Goal: Task Accomplishment & Management: Manage account settings

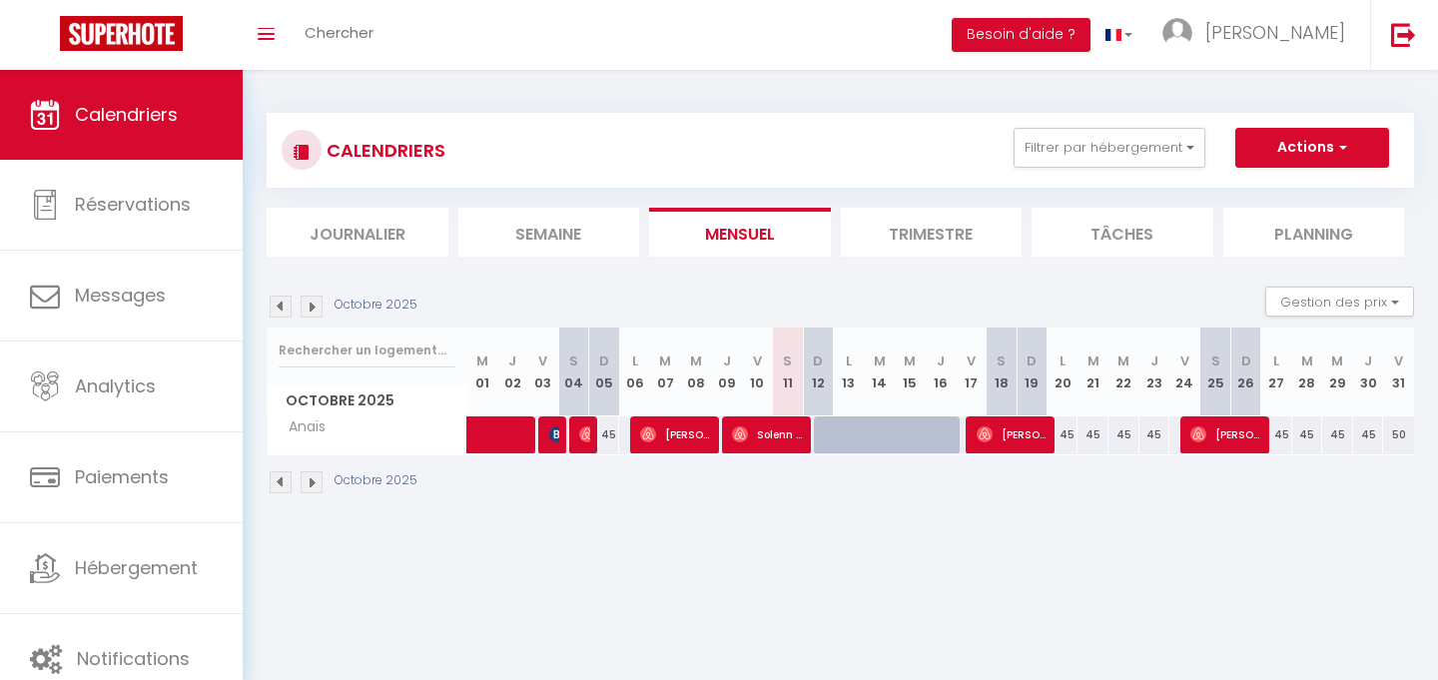
click at [878, 147] on div "CALENDRIERS Filtrer par hébergement Tous [PERSON_NAME] [MEDICAL_DATA] rue [PERS…" at bounding box center [840, 150] width 1117 height 45
click at [1163, 130] on button "Filtrer par hébergement" at bounding box center [1110, 148] width 192 height 40
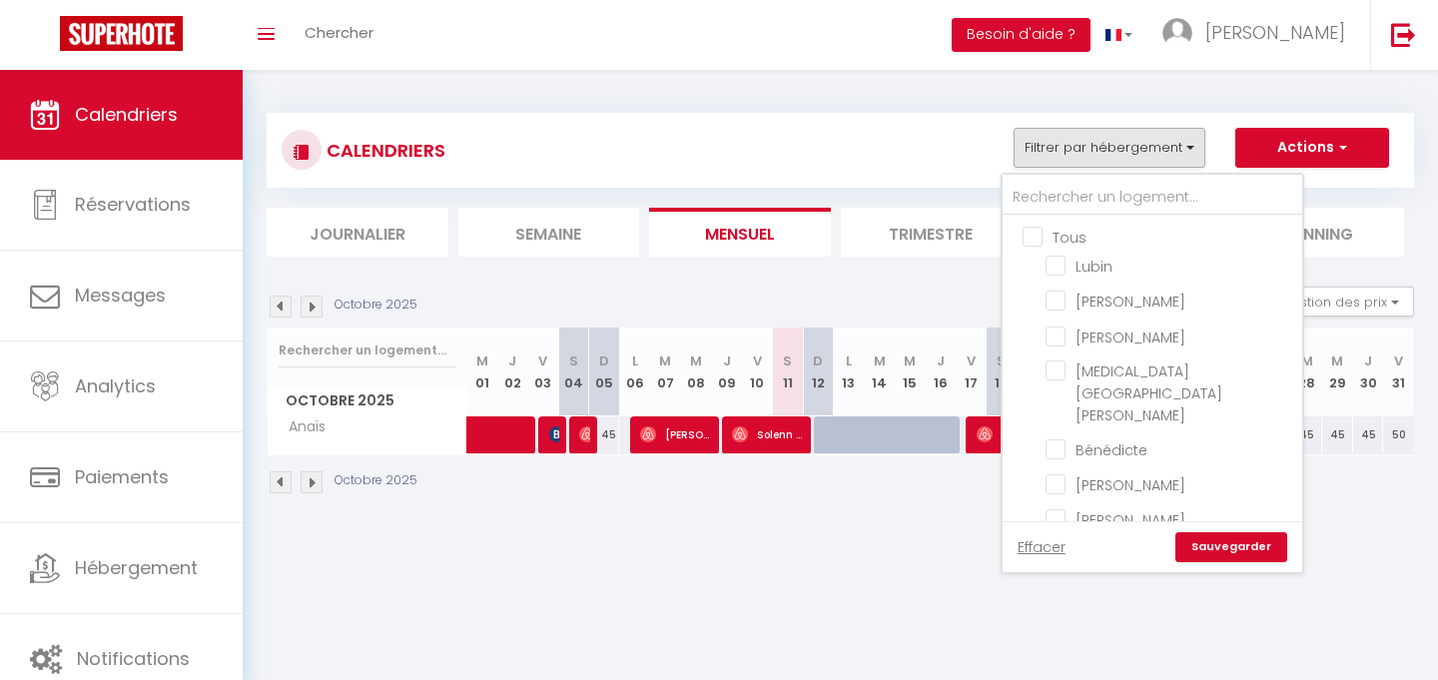
click at [1033, 235] on input "Tous" at bounding box center [1173, 236] width 300 height 20
checkbox input "true"
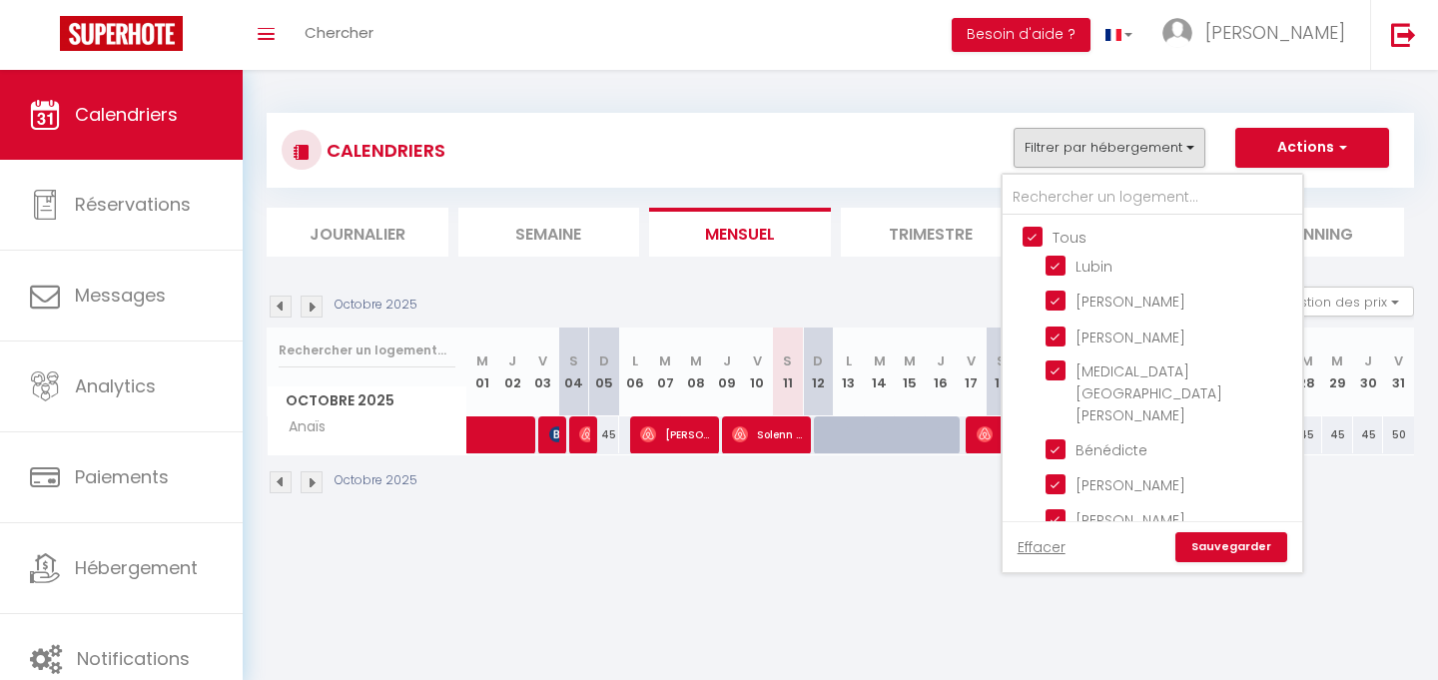
checkbox input "true"
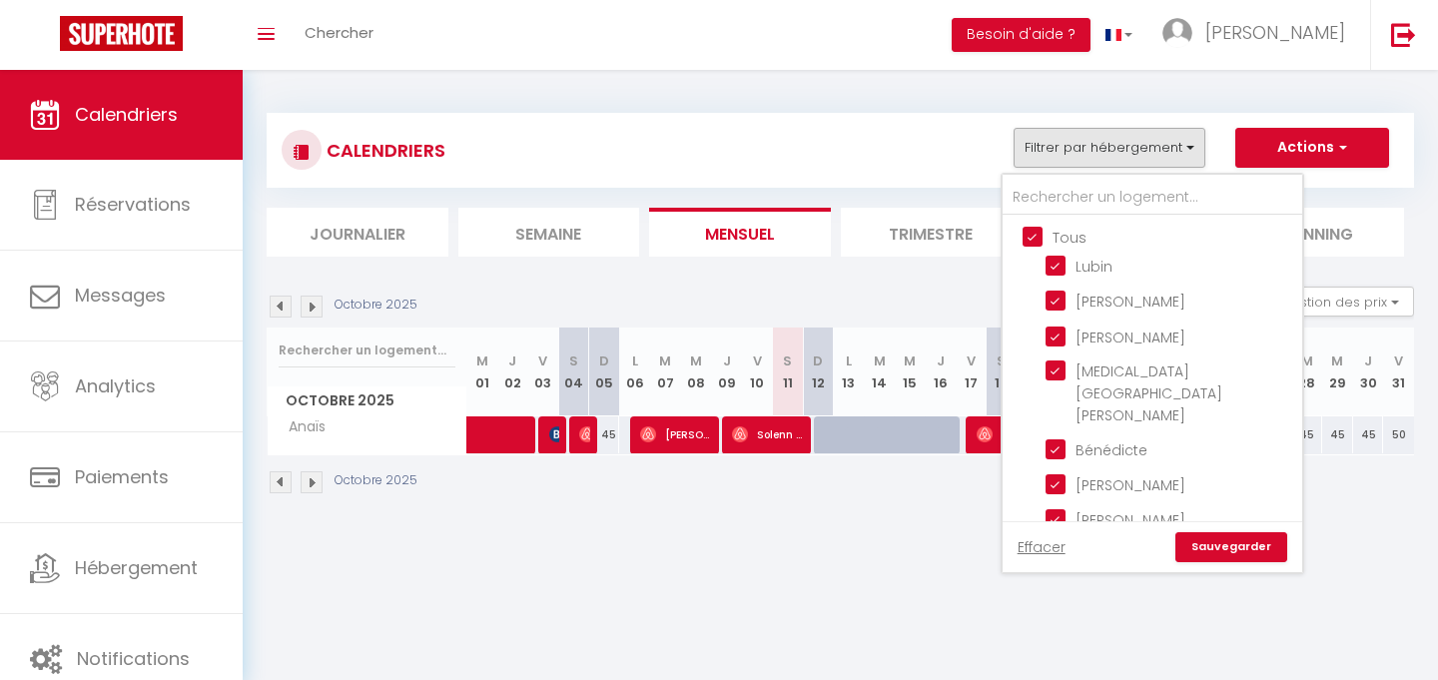
checkbox input "true"
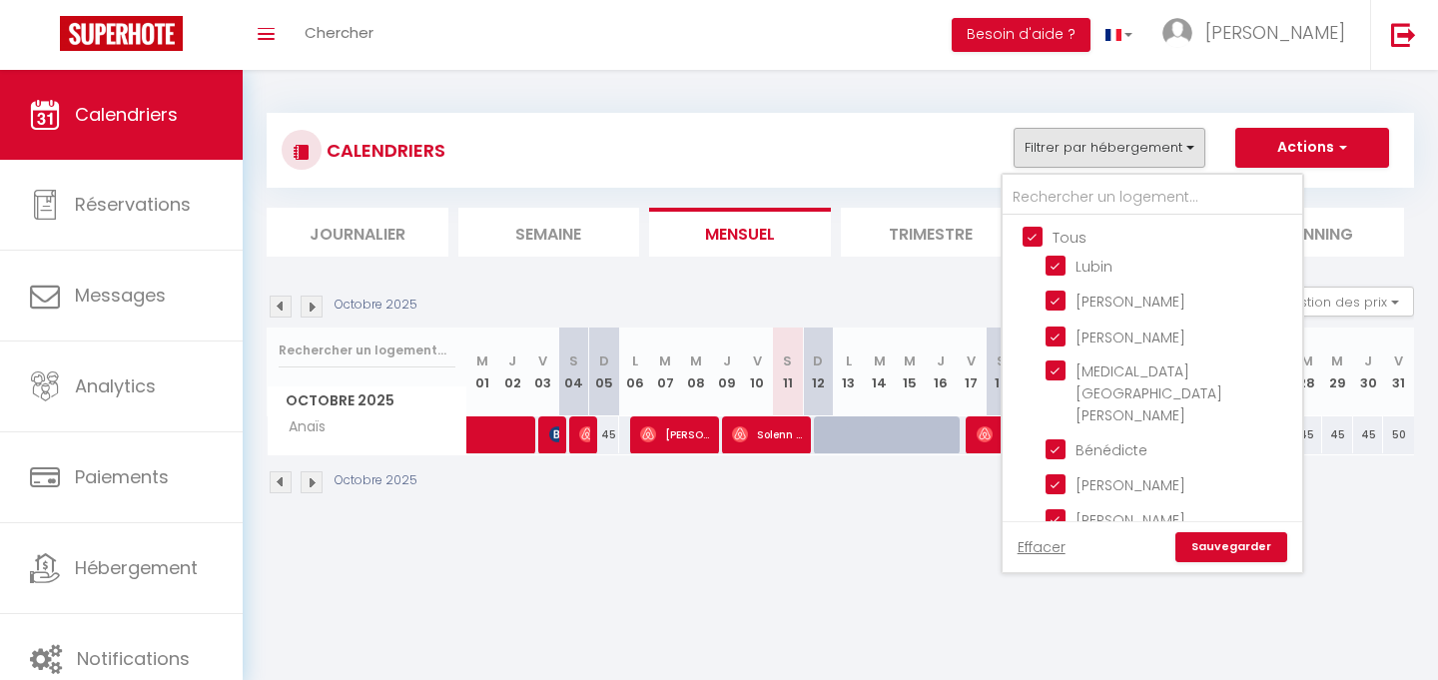
checkbox input "true"
click at [1033, 235] on input "Tous" at bounding box center [1173, 236] width 300 height 20
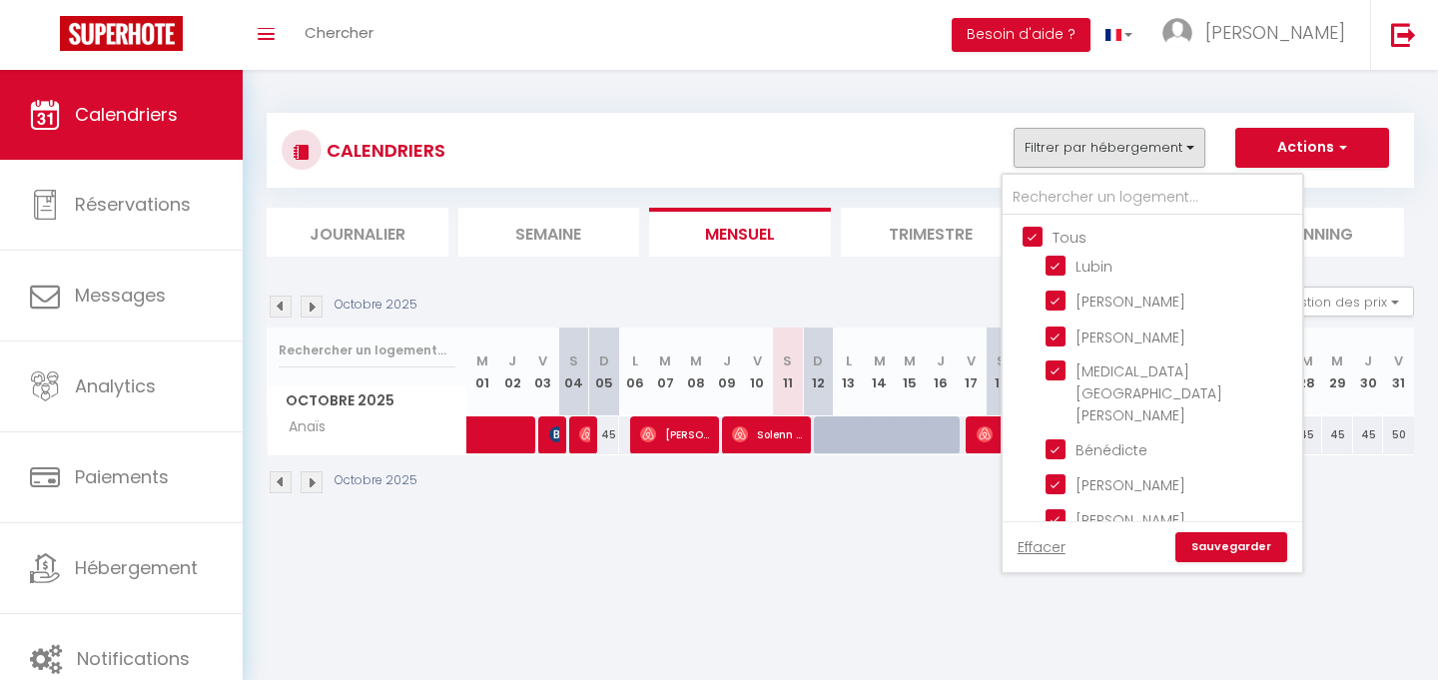
checkbox input "false"
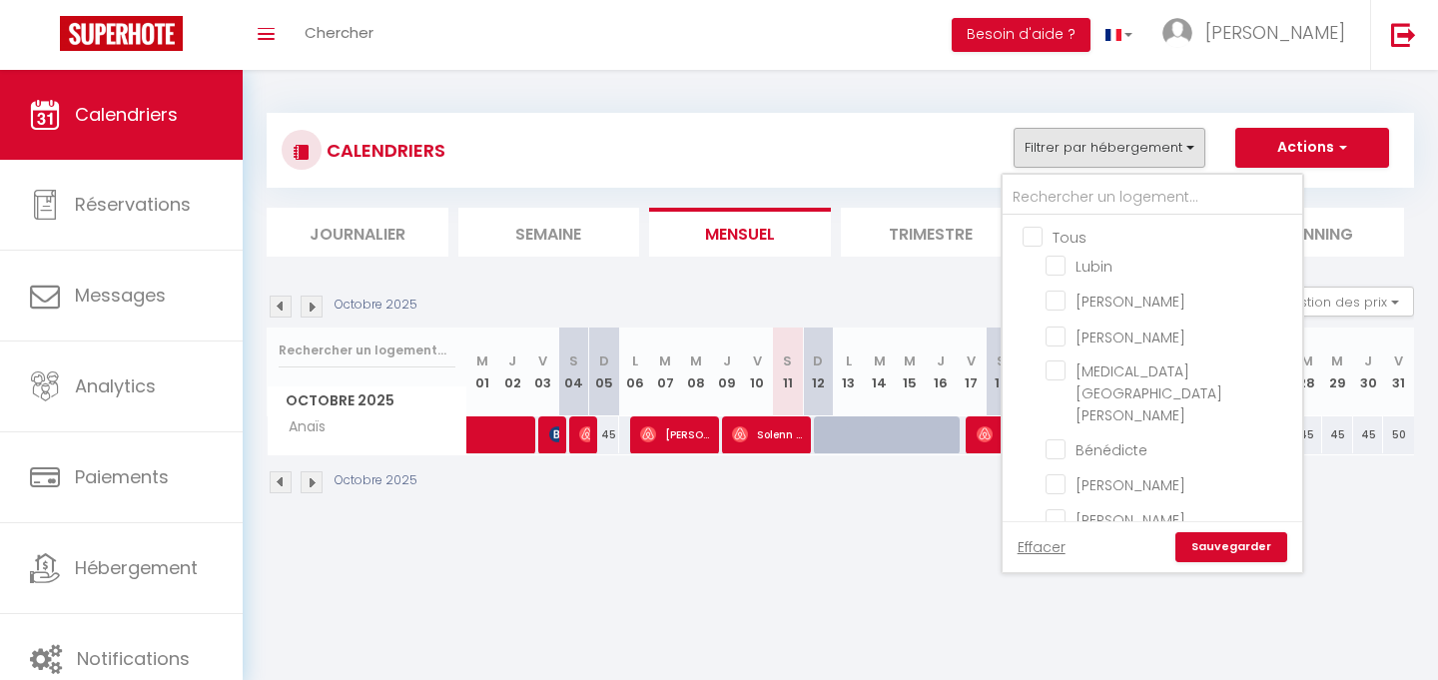
checkbox input "false"
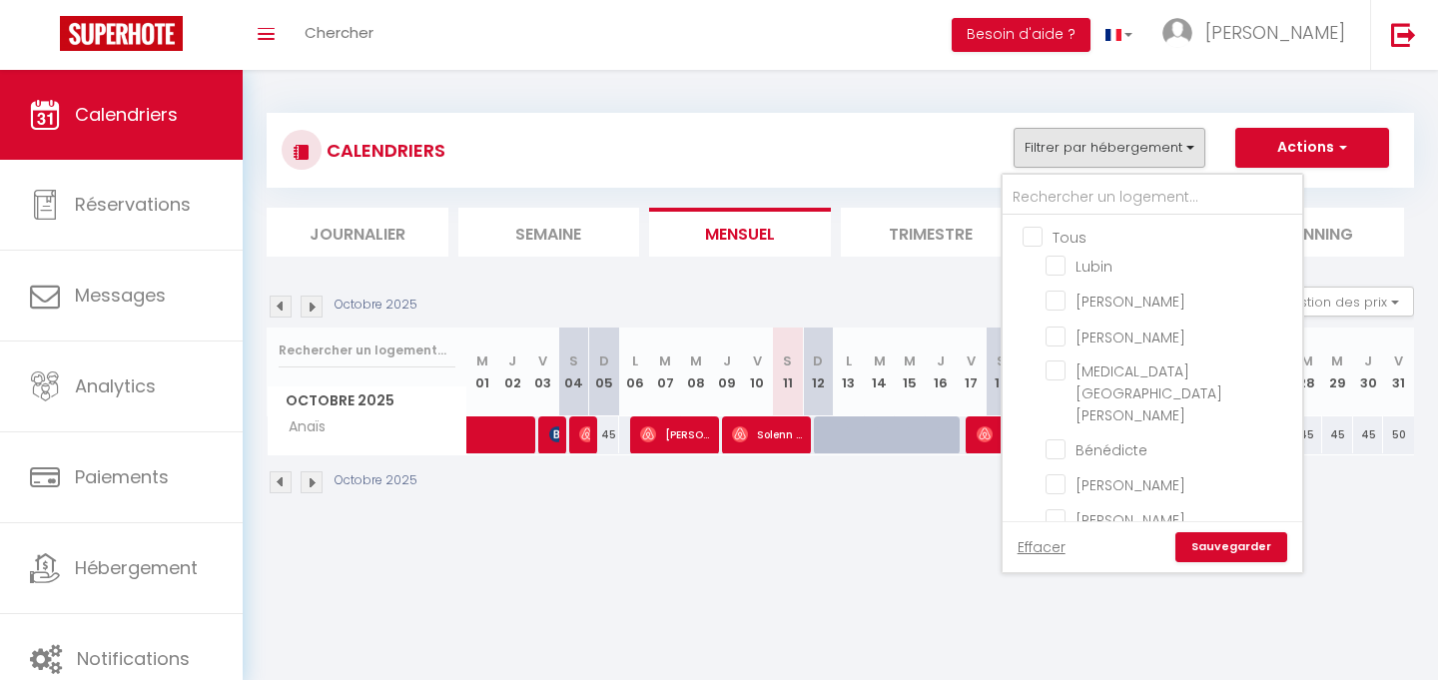
checkbox input "false"
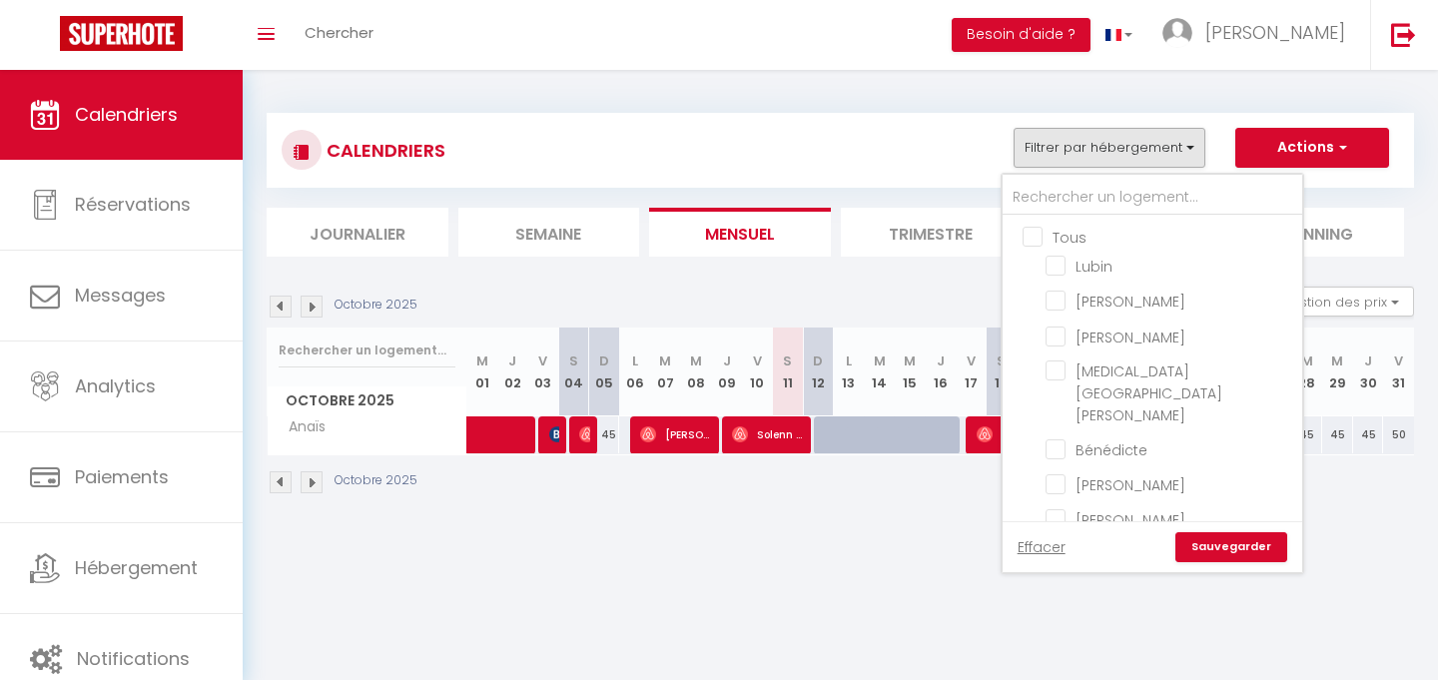
checkbox input "false"
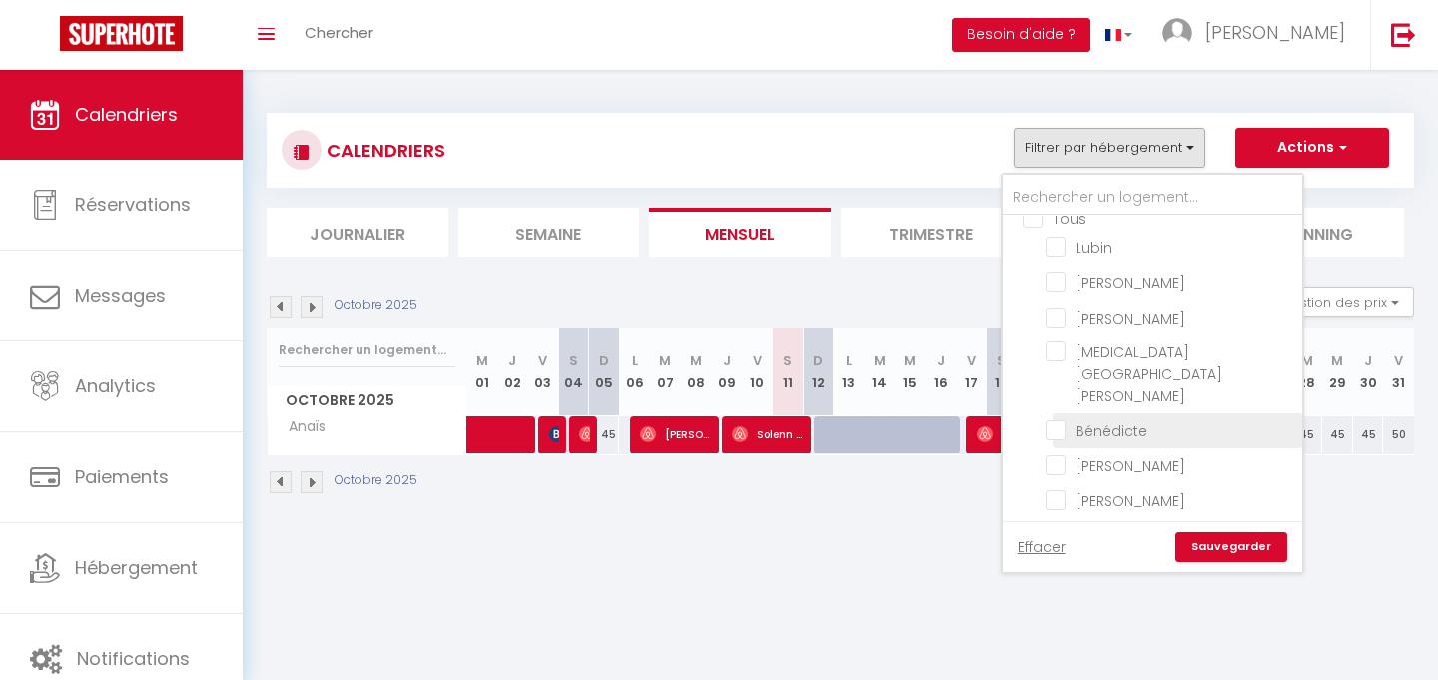
scroll to position [22, 0]
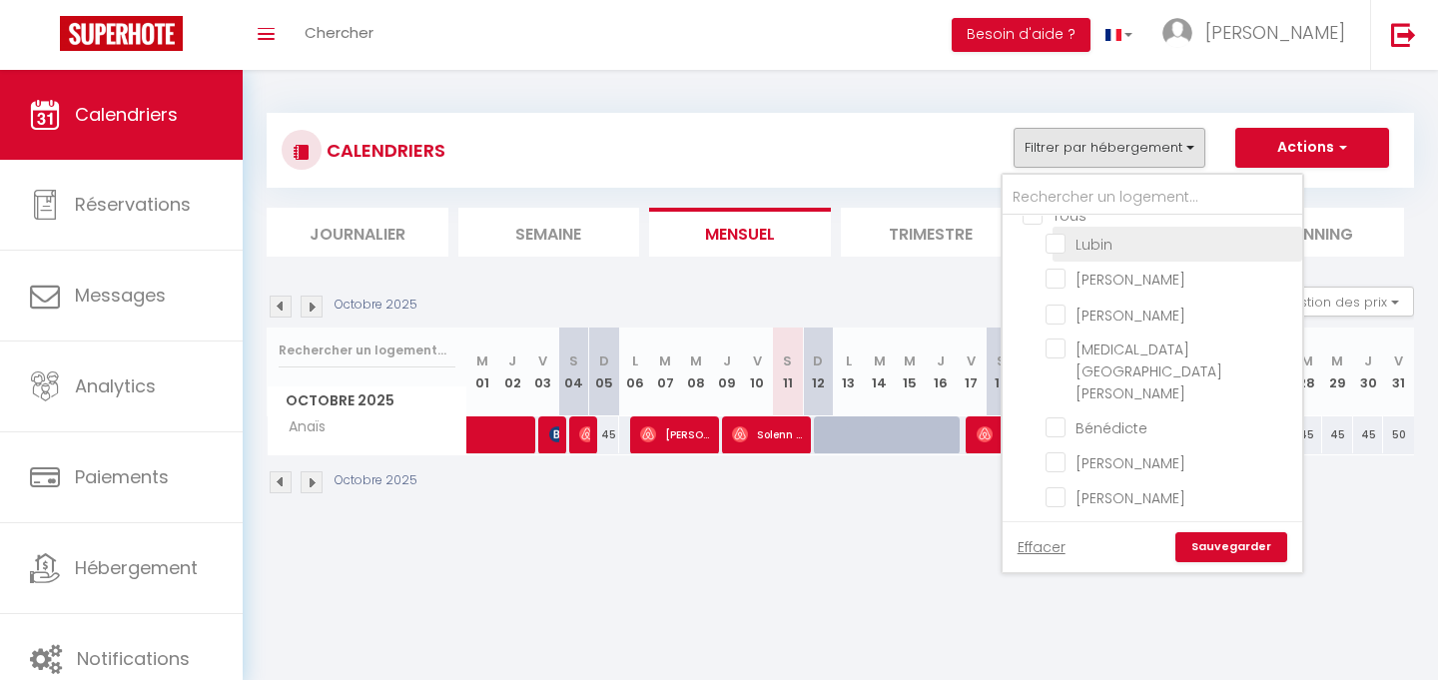
click at [1050, 244] on input "Lubin" at bounding box center [1171, 243] width 250 height 20
checkbox input "false"
click at [1065, 243] on input "[PERSON_NAME]" at bounding box center [1171, 245] width 250 height 20
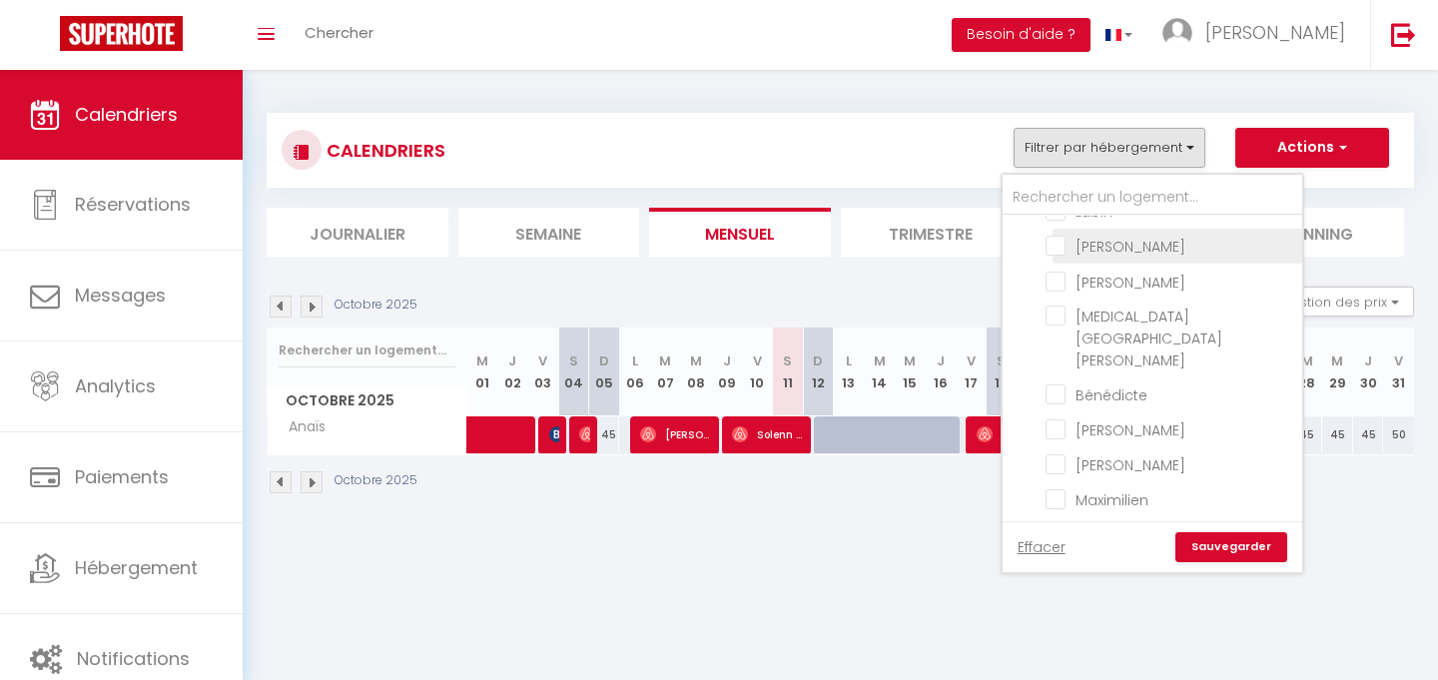
checkbox input "true"
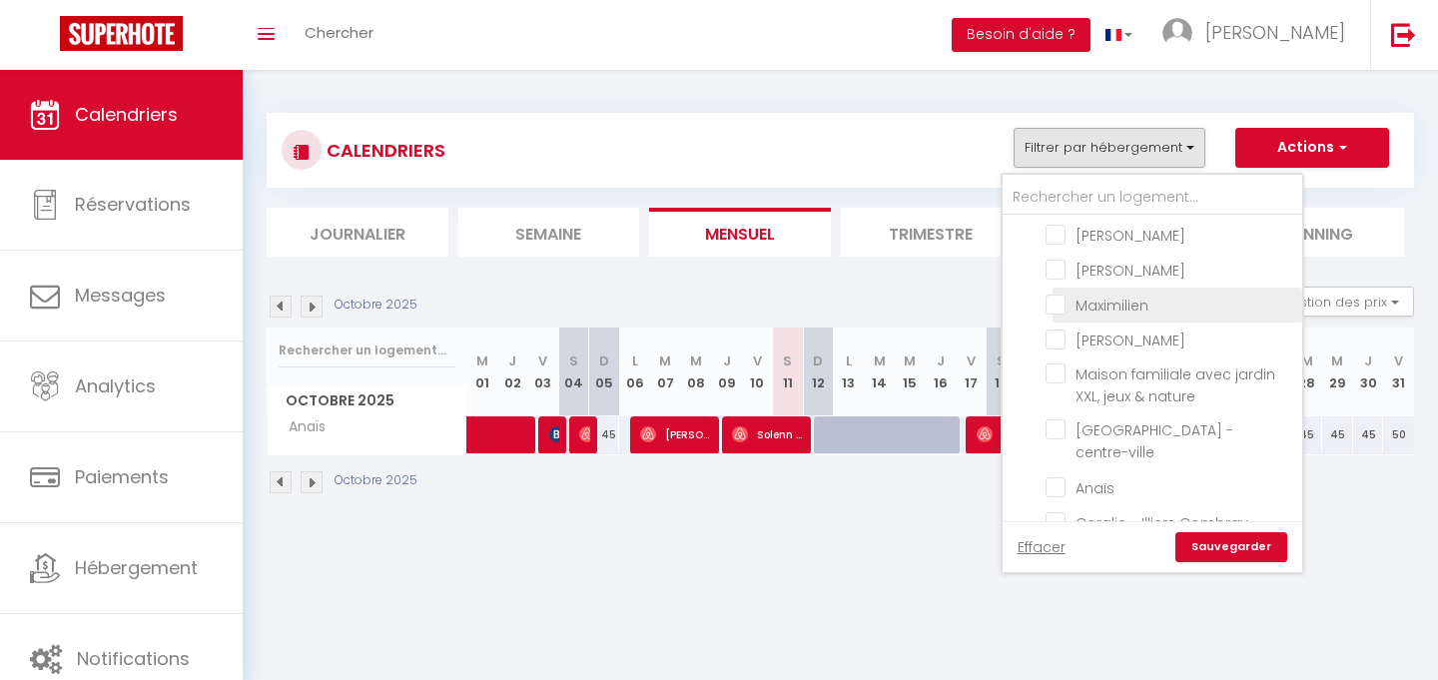
scroll to position [257, 0]
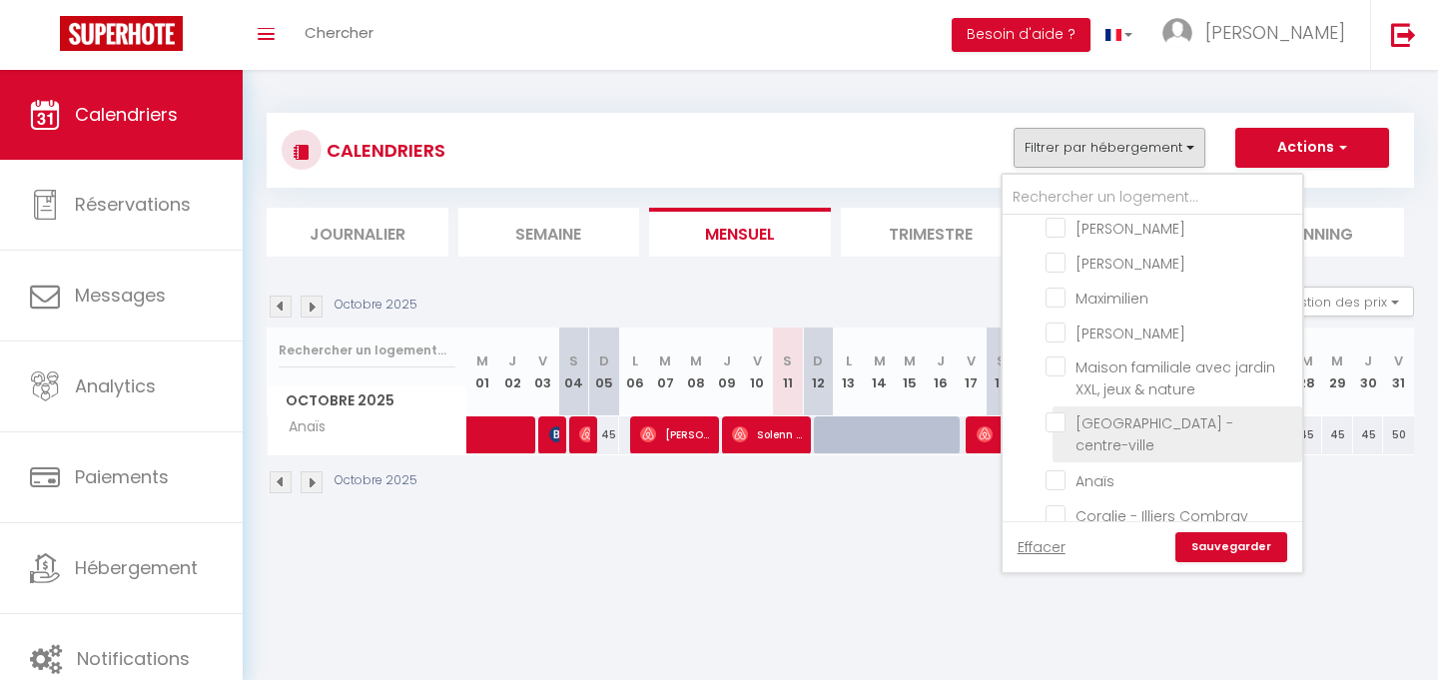
click at [1128, 412] on input "[GEOGRAPHIC_DATA] - centre-ville" at bounding box center [1171, 422] width 250 height 20
checkbox input "true"
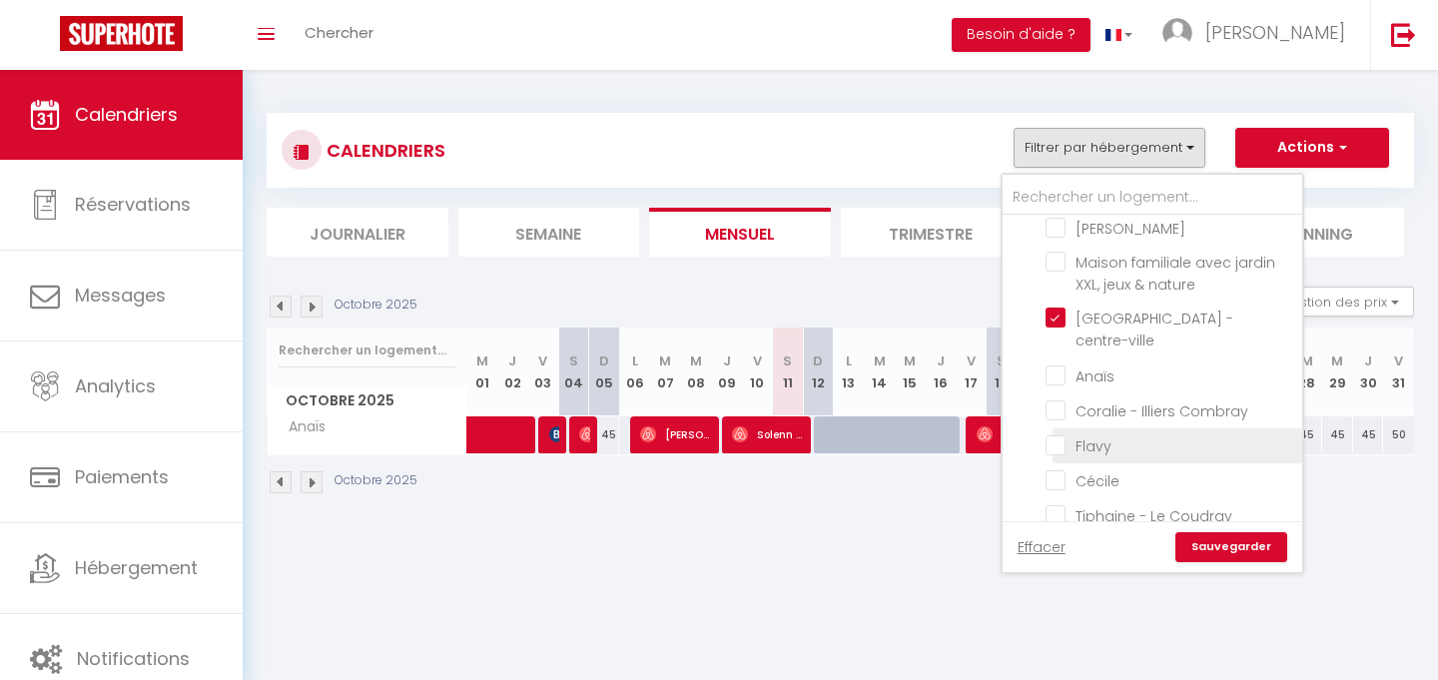
scroll to position [381, 0]
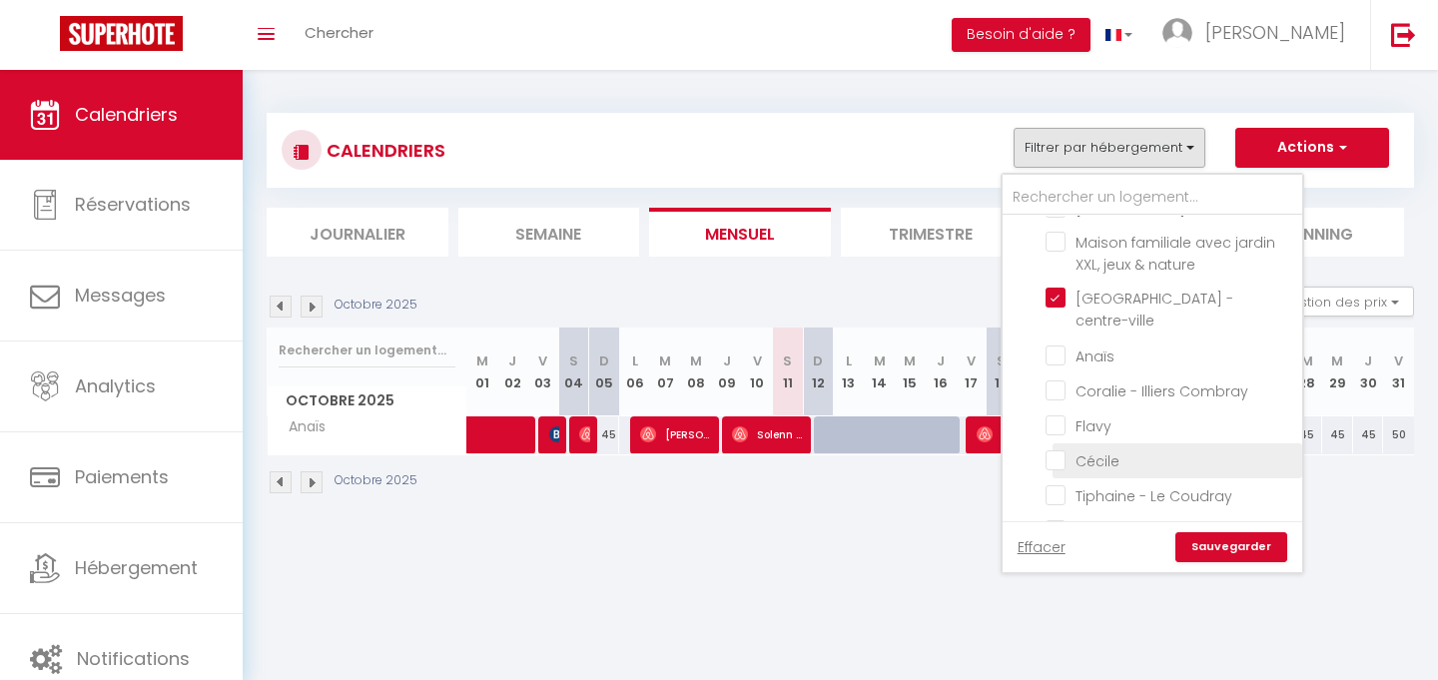
click at [1129, 449] on input "Cécile" at bounding box center [1171, 459] width 250 height 20
checkbox input "true"
click at [1247, 551] on link "Sauvegarder" at bounding box center [1231, 547] width 112 height 30
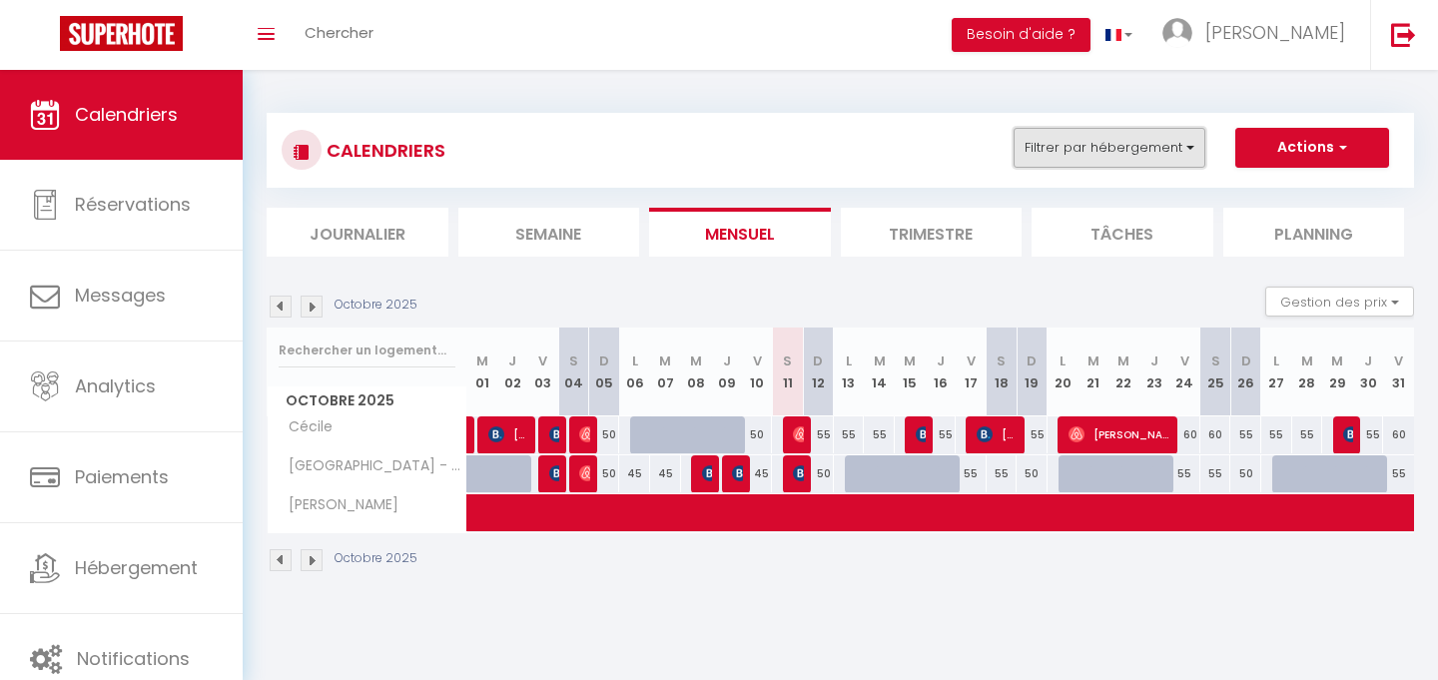
click at [1181, 136] on button "Filtrer par hébergement" at bounding box center [1110, 148] width 192 height 40
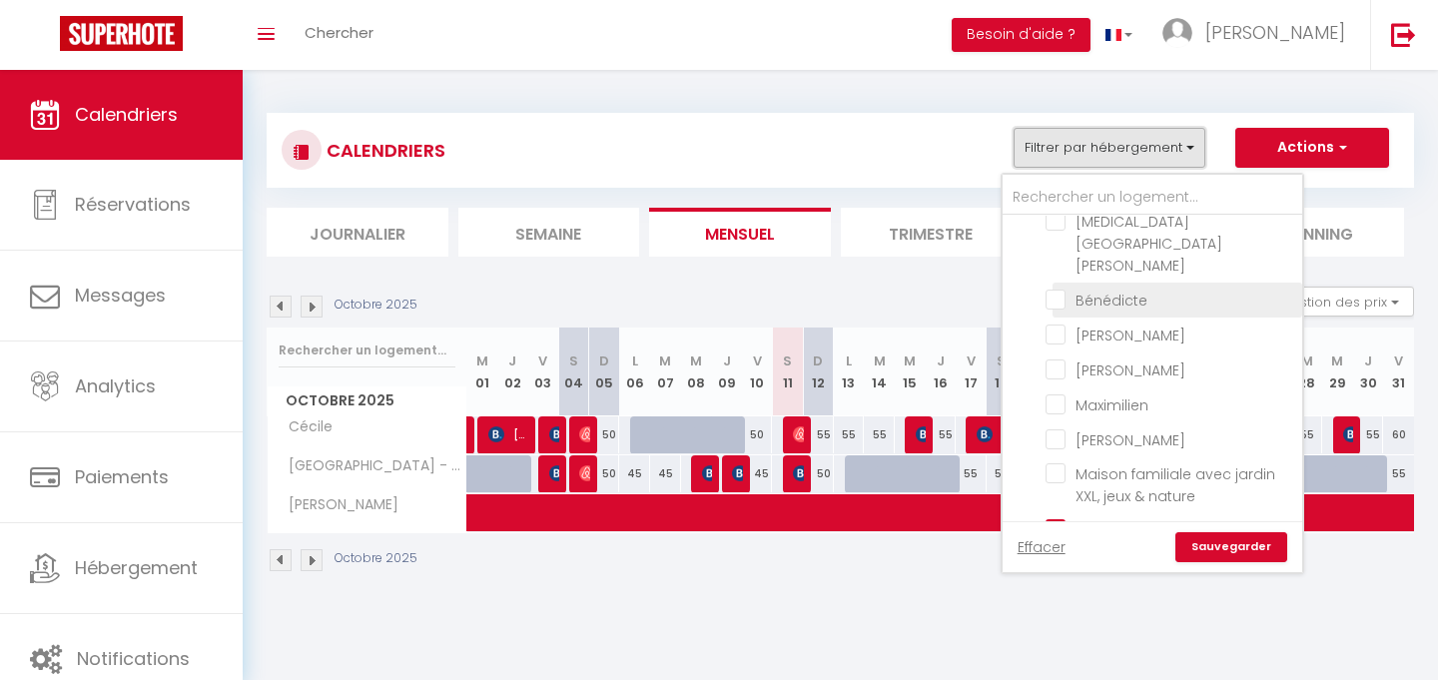
scroll to position [193, 0]
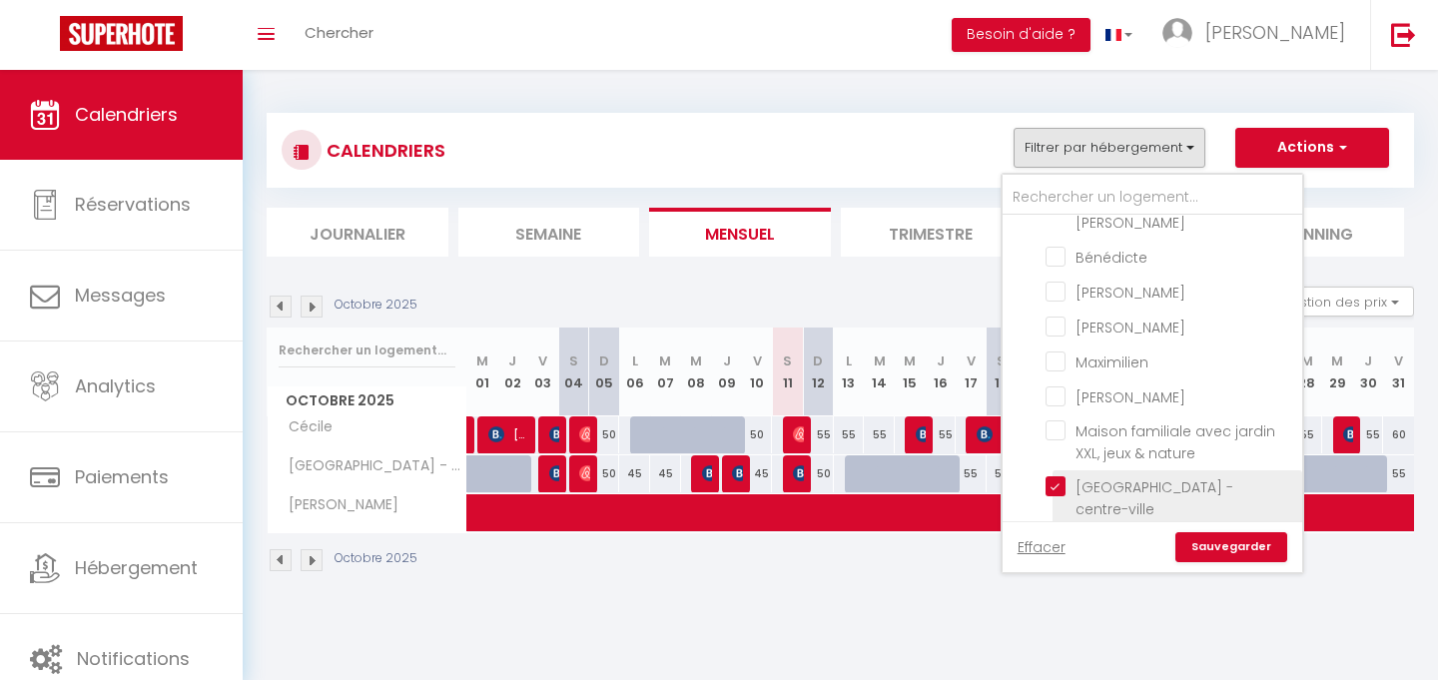
click at [1061, 476] on input "[GEOGRAPHIC_DATA] - centre-ville" at bounding box center [1171, 486] width 250 height 20
checkbox input "false"
click at [1254, 546] on link "Sauvegarder" at bounding box center [1231, 547] width 112 height 30
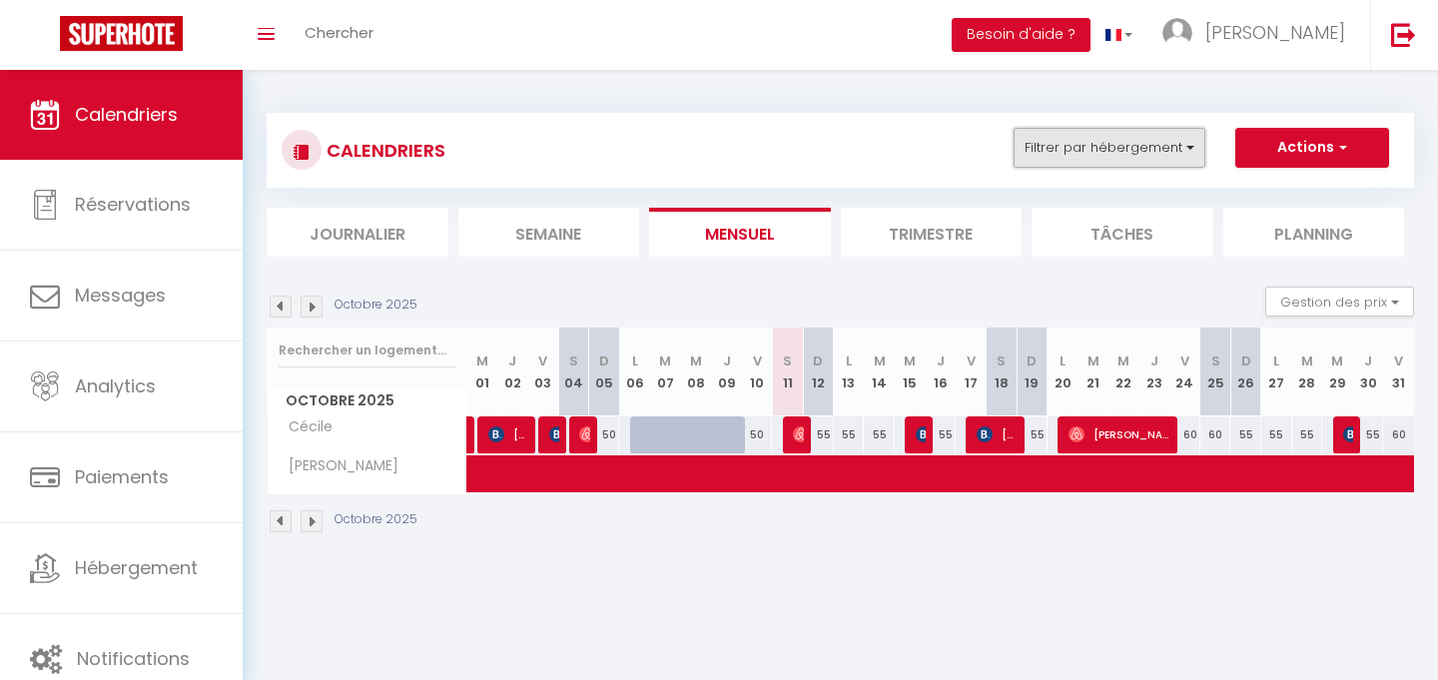
click at [1185, 152] on button "Filtrer par hébergement" at bounding box center [1110, 148] width 192 height 40
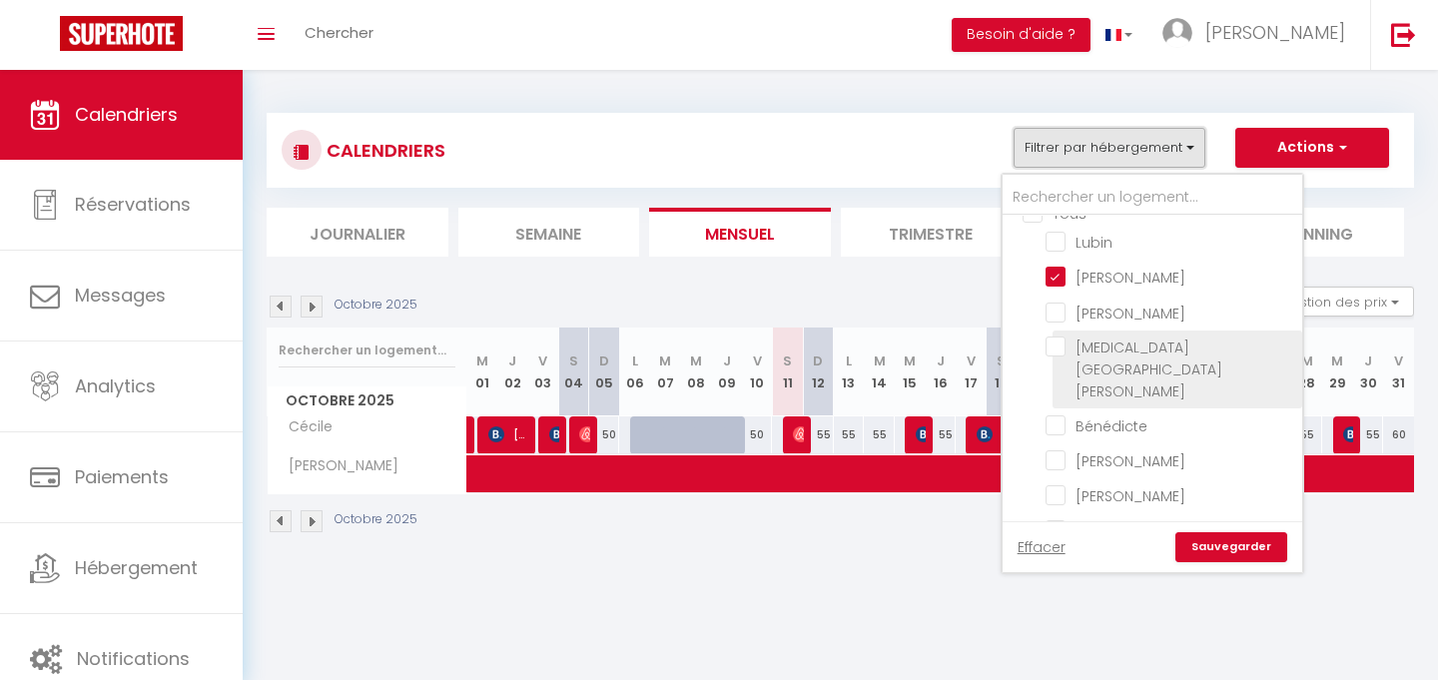
scroll to position [20, 0]
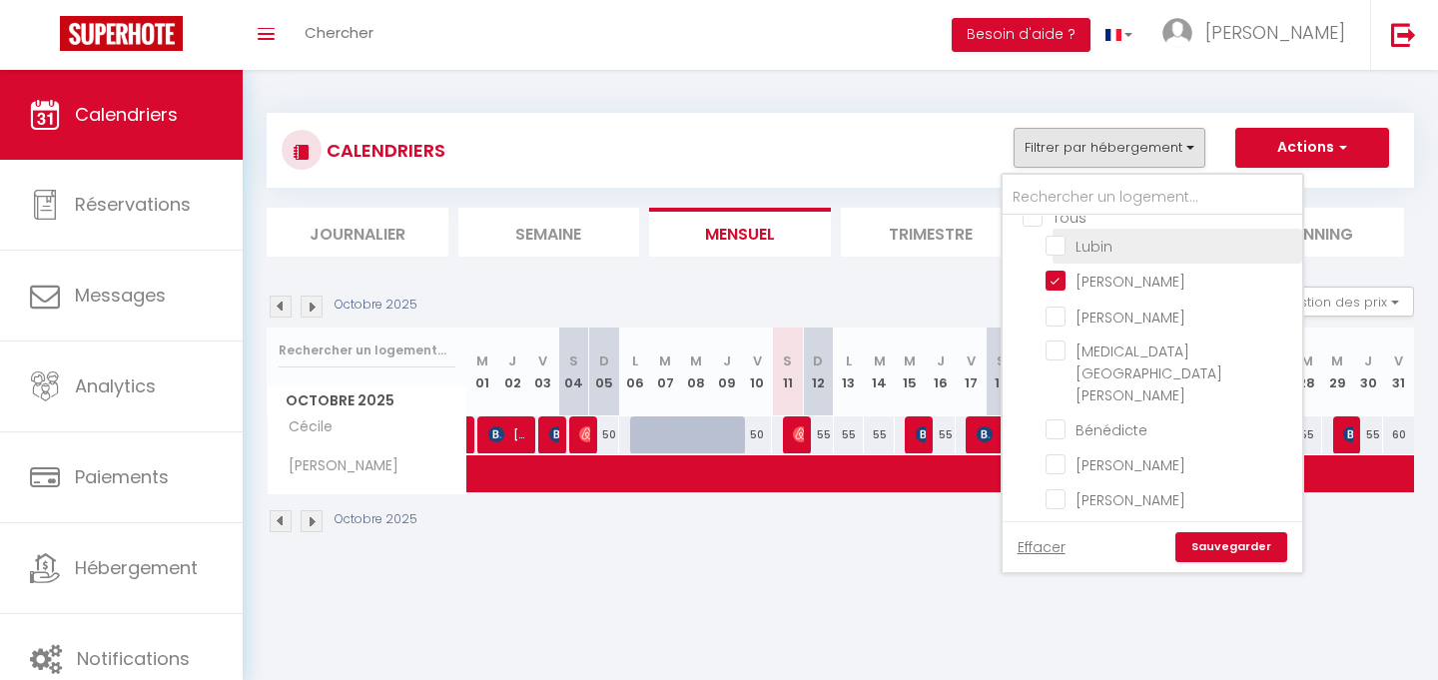
click at [1051, 235] on input "Lubin" at bounding box center [1171, 245] width 250 height 20
checkbox input "true"
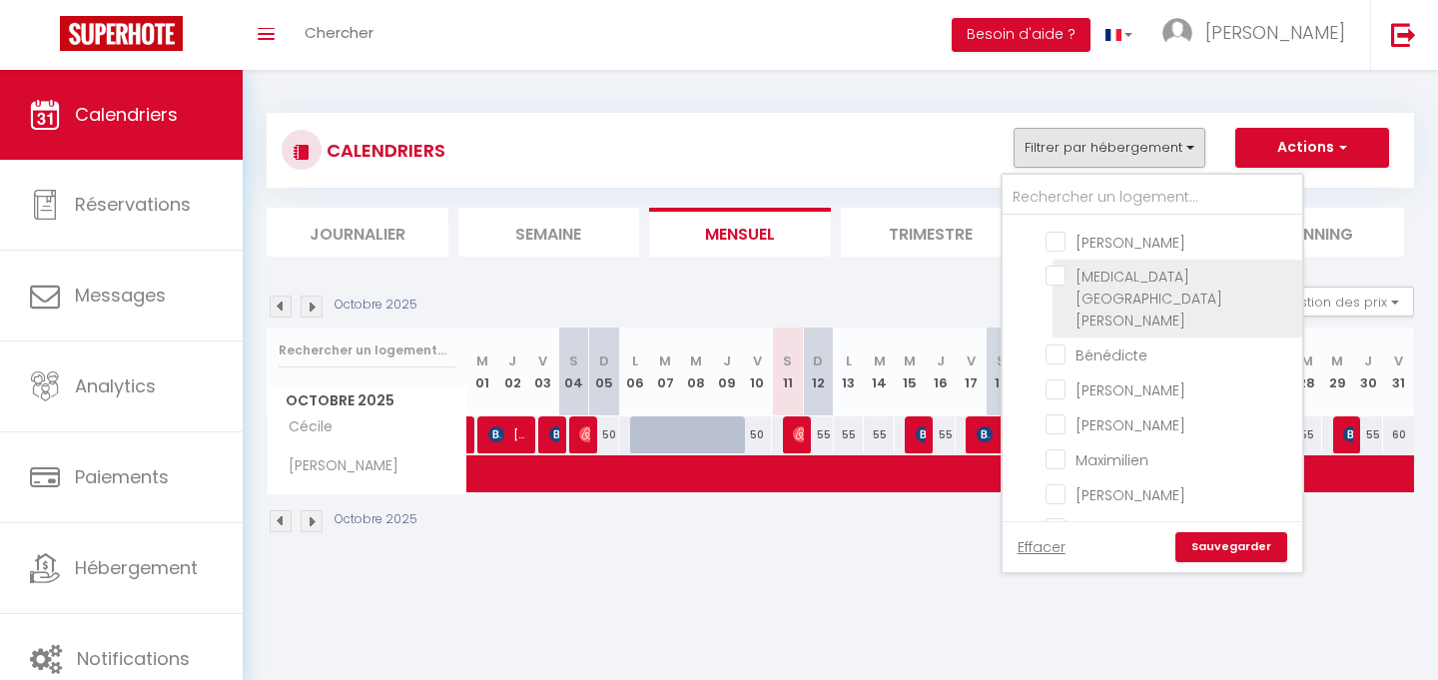
scroll to position [97, 0]
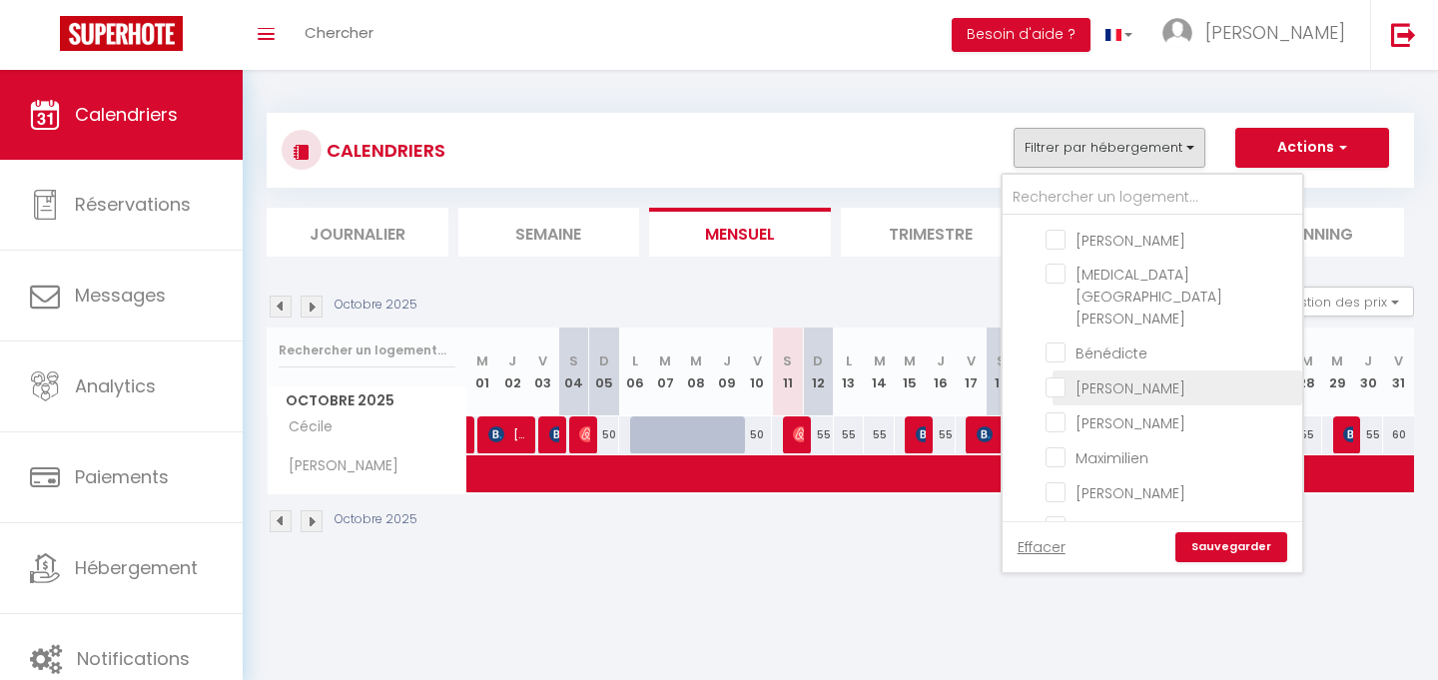
click at [1101, 376] on input "[PERSON_NAME]" at bounding box center [1171, 386] width 250 height 20
checkbox input "true"
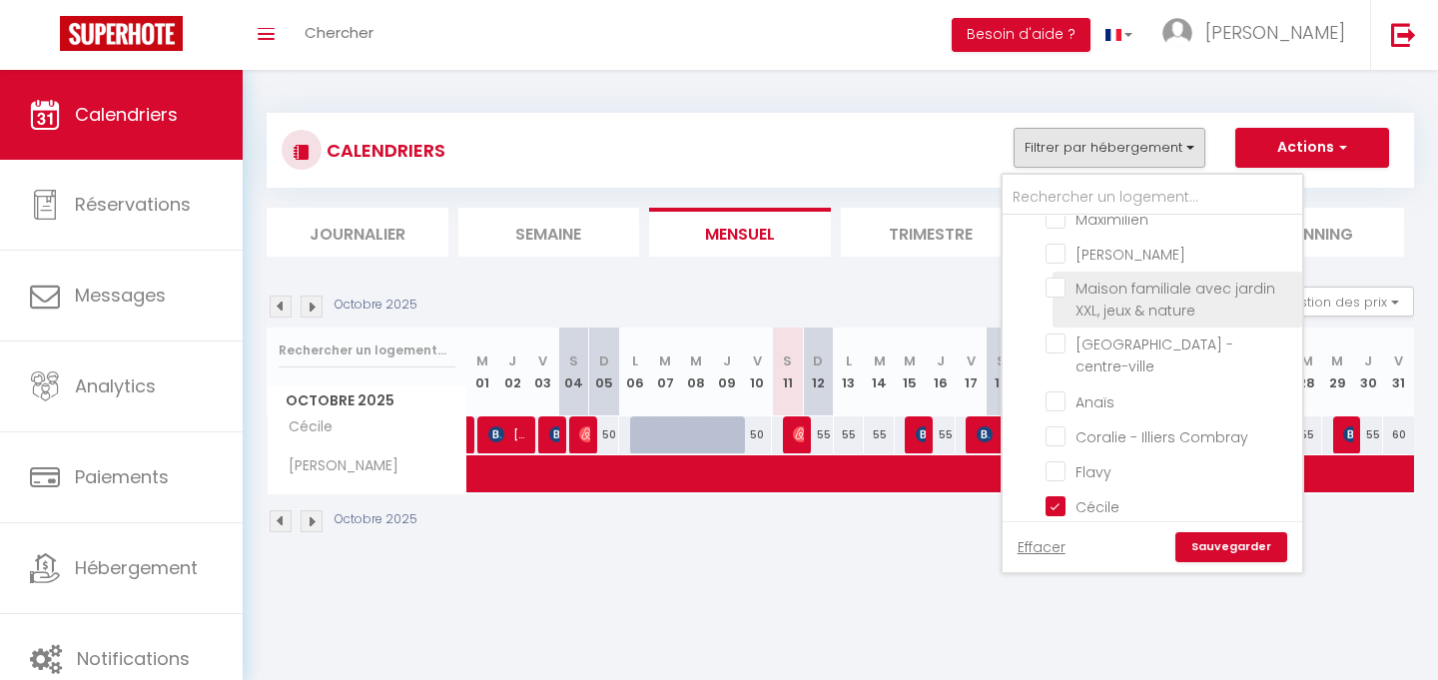
scroll to position [337, 0]
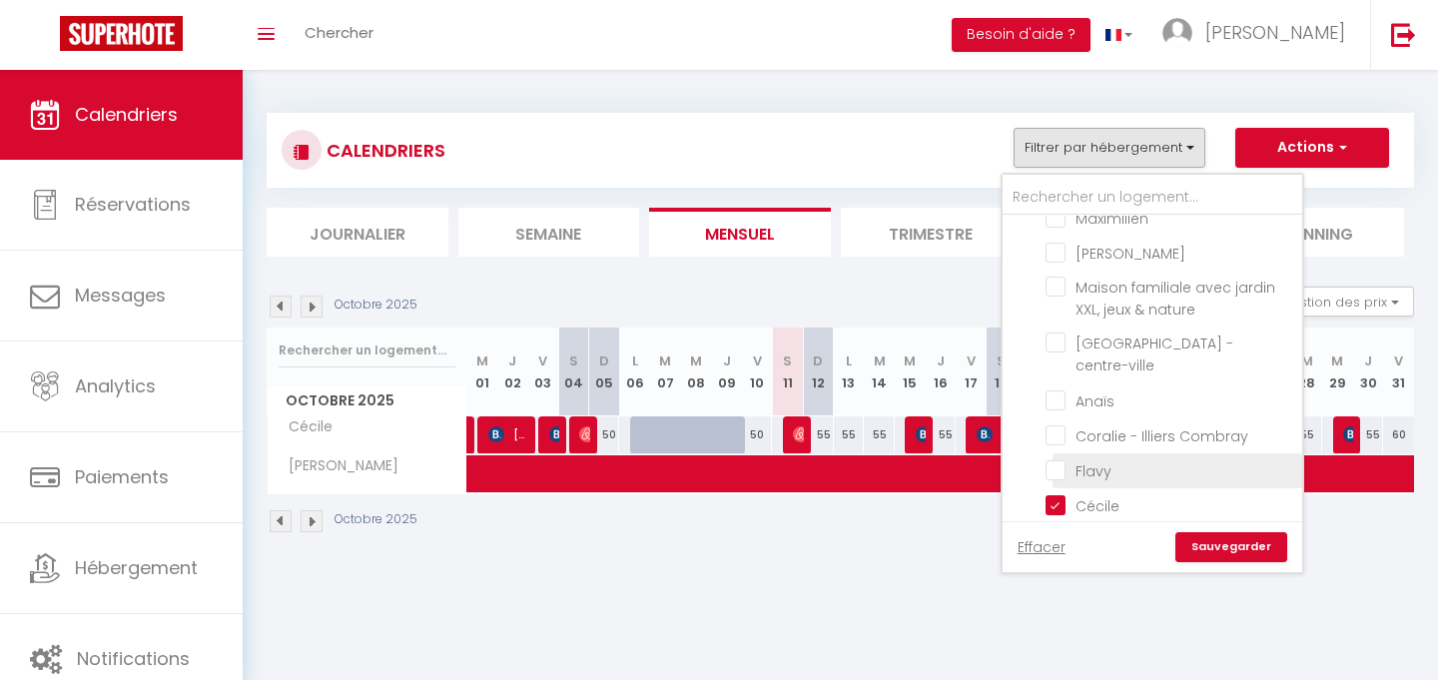
click at [1092, 459] on input "Flavy" at bounding box center [1171, 469] width 250 height 20
checkbox input "true"
click at [1233, 553] on link "Sauvegarder" at bounding box center [1231, 547] width 112 height 30
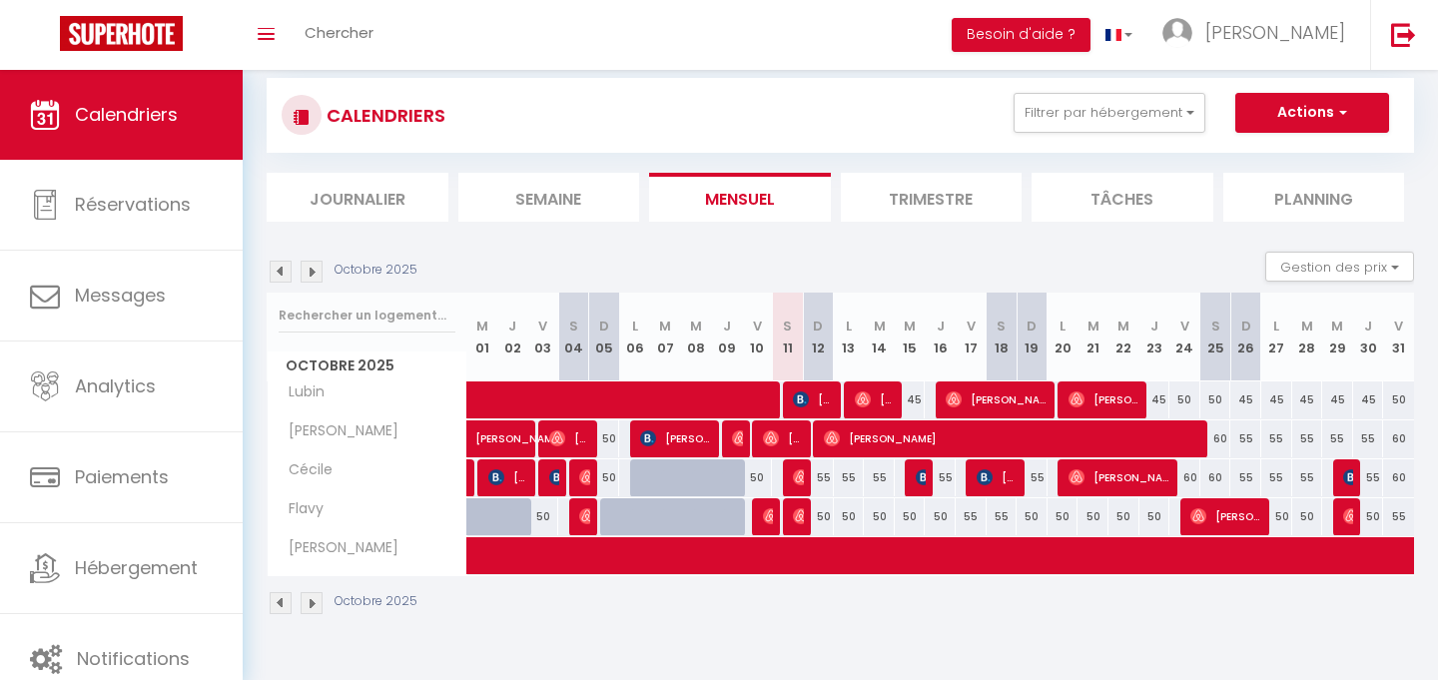
scroll to position [39, 0]
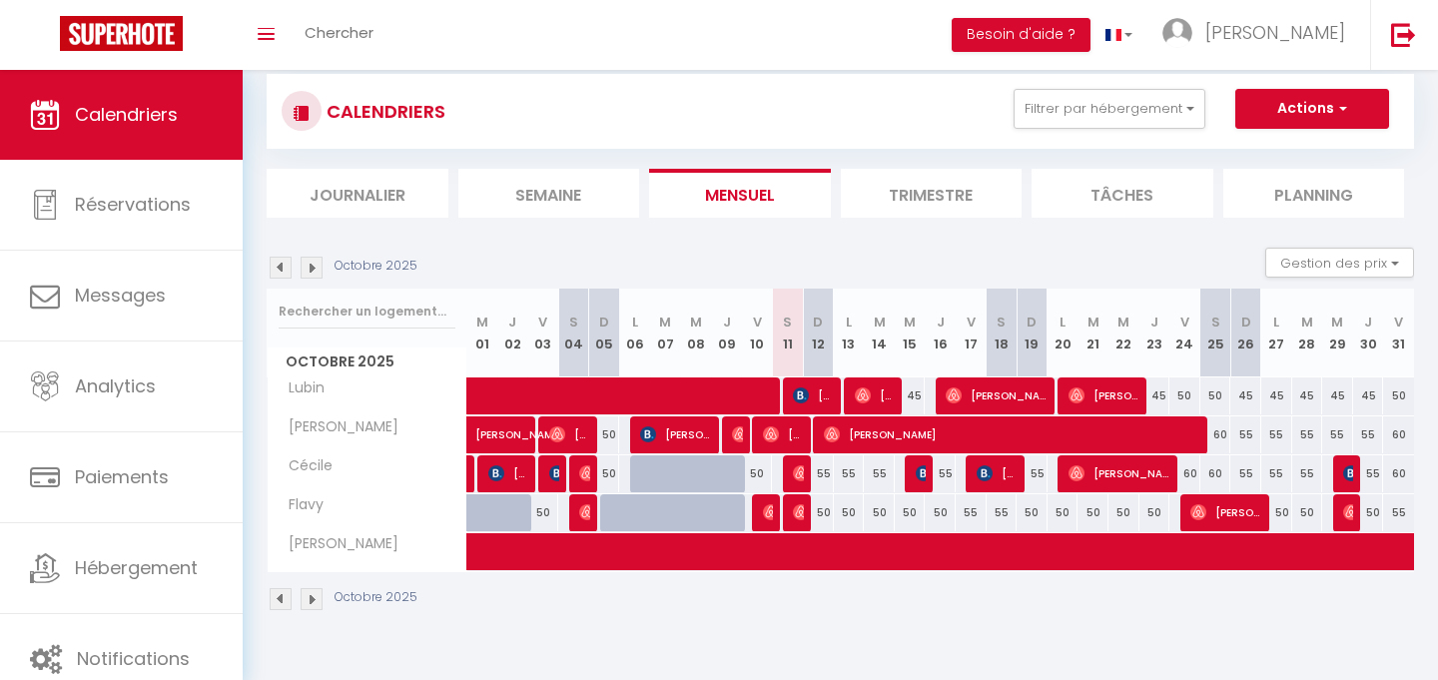
click at [287, 271] on img at bounding box center [281, 268] width 22 height 22
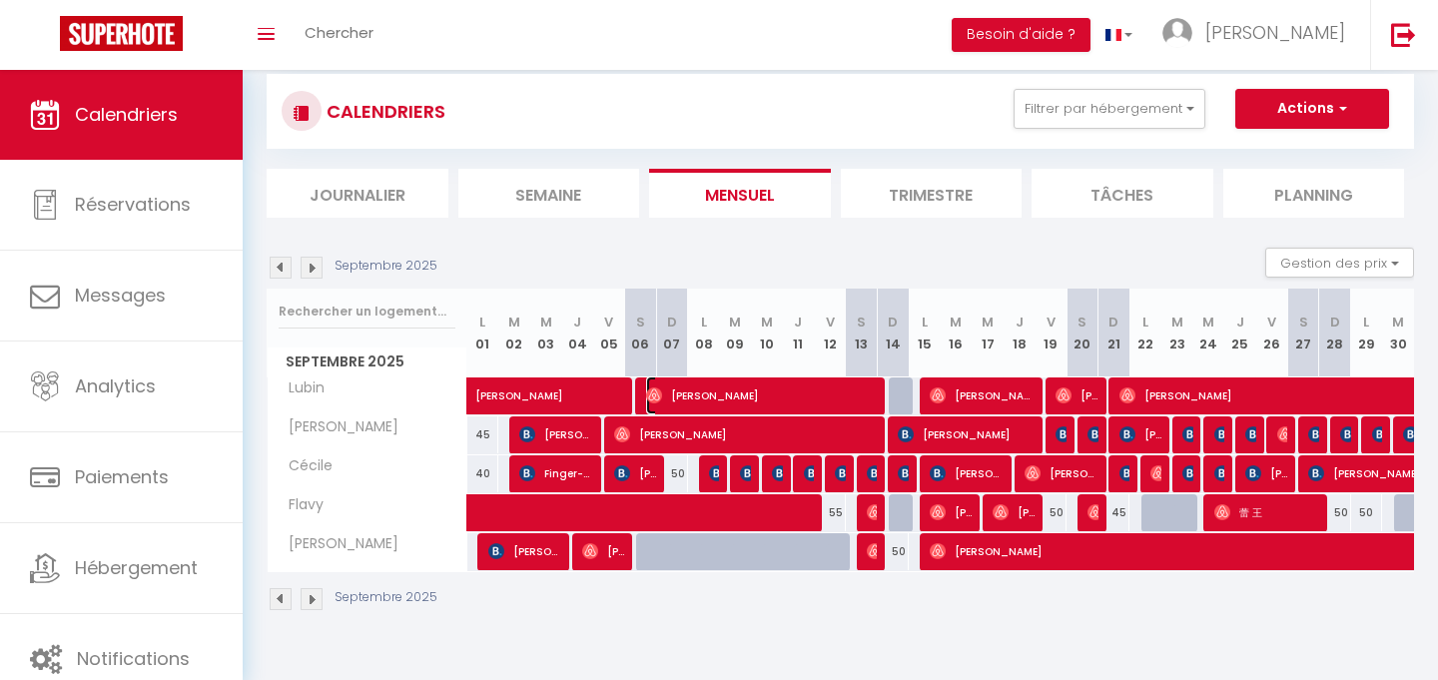
click at [763, 396] on span "[PERSON_NAME]" at bounding box center [763, 395] width 235 height 38
select select "OK"
select select "0"
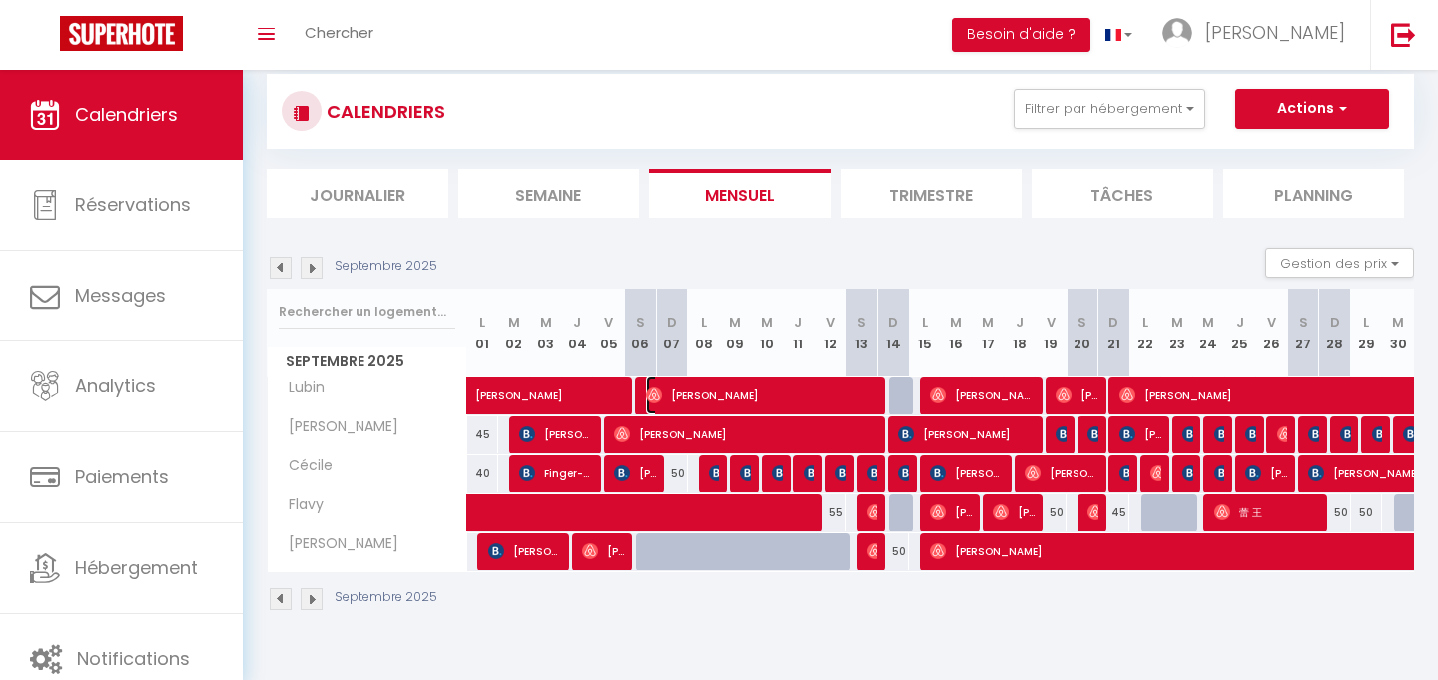
select select "1"
select select
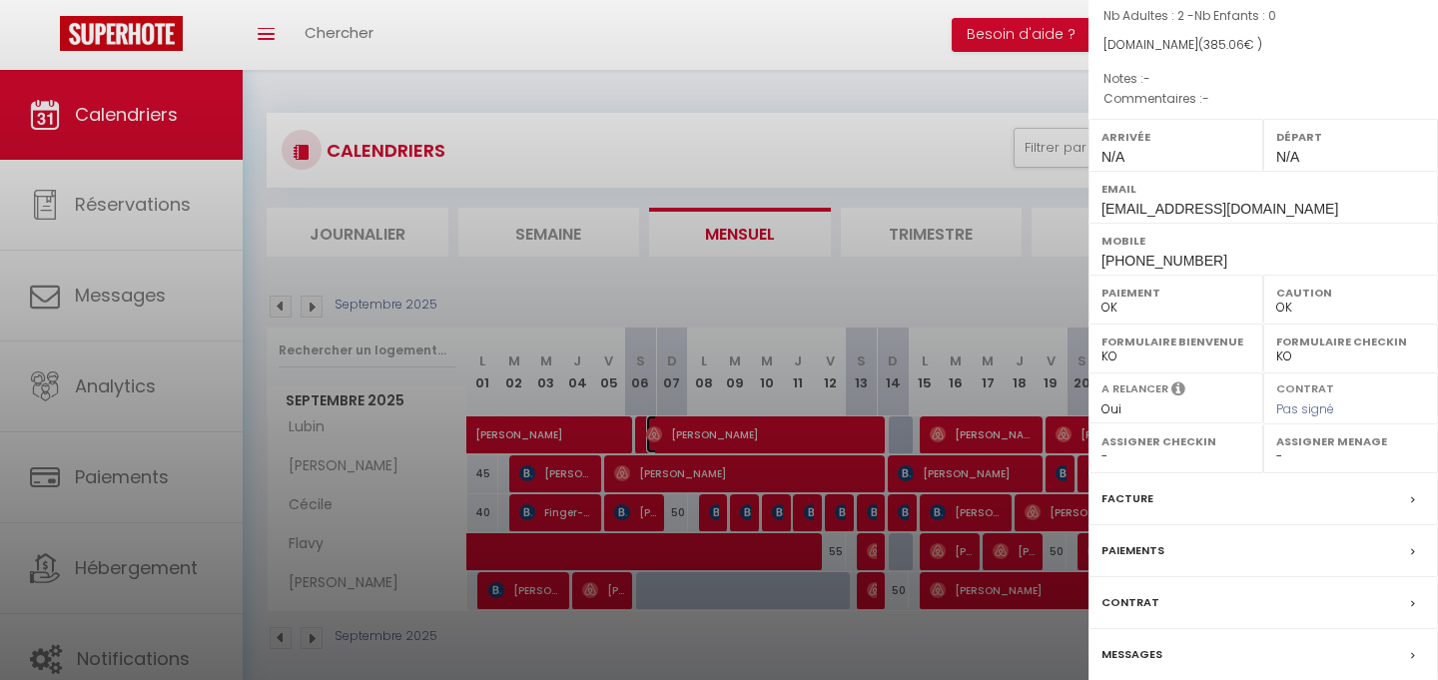
scroll to position [25, 0]
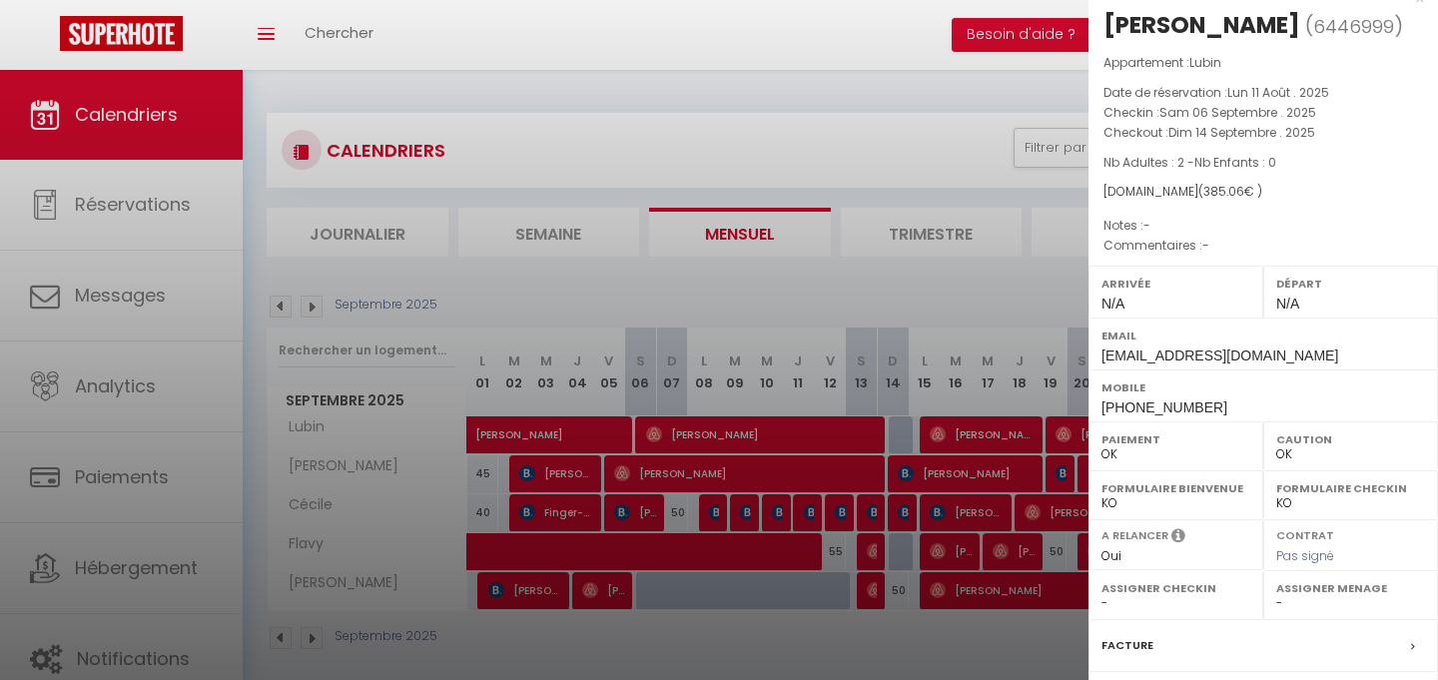
click at [711, 294] on div at bounding box center [719, 340] width 1438 height 680
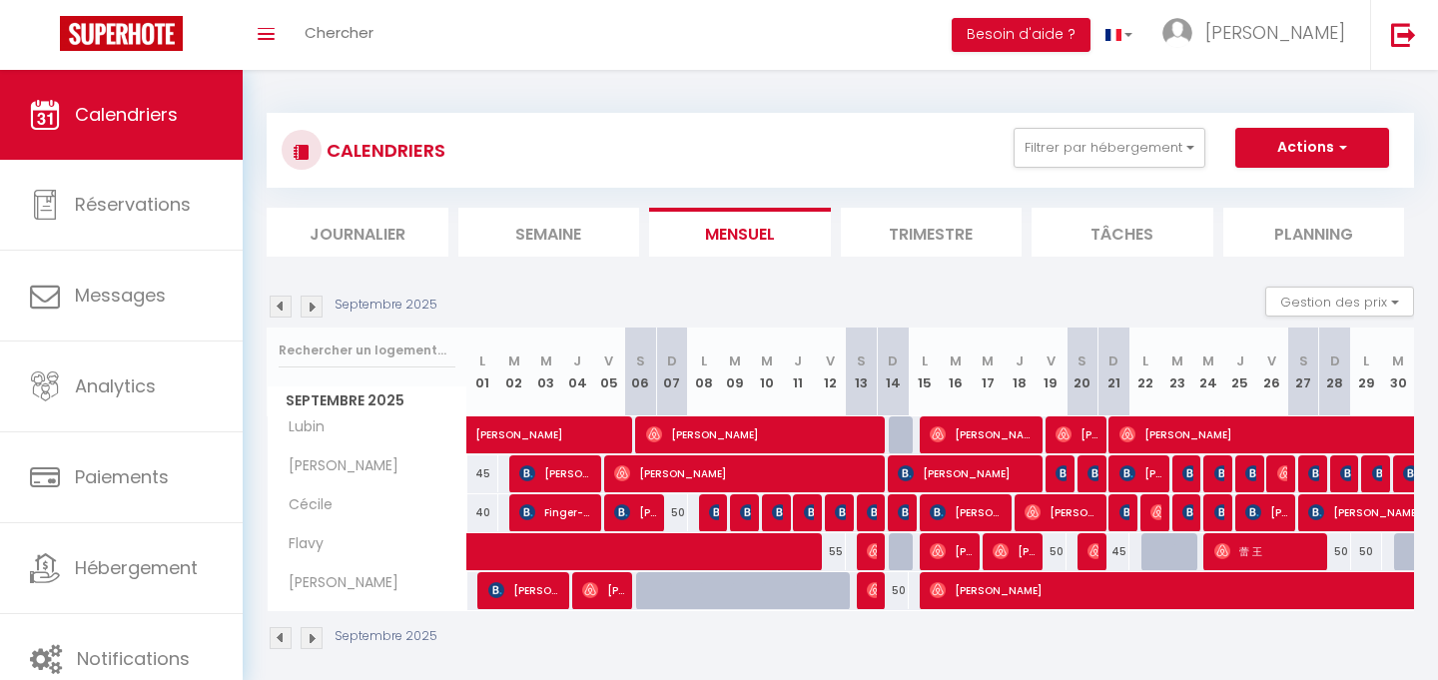
click at [280, 305] on img at bounding box center [281, 307] width 22 height 22
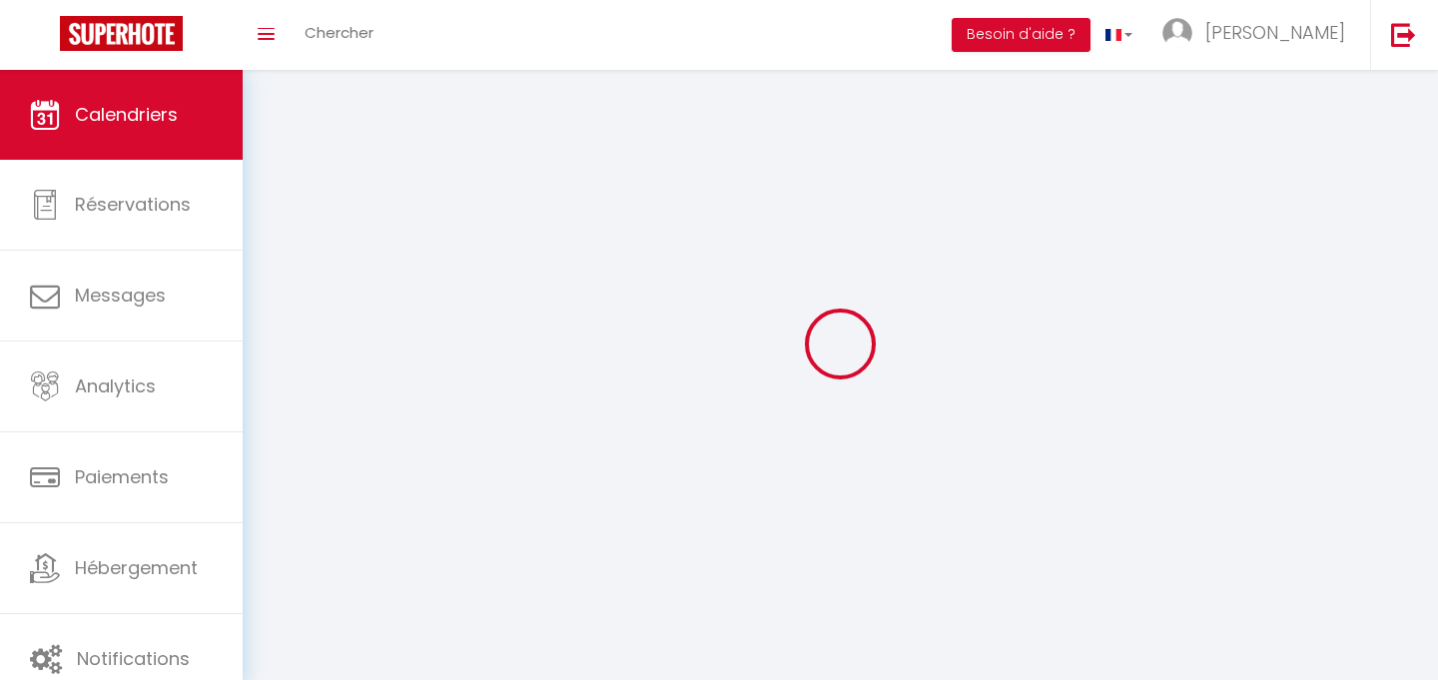
click at [712, 117] on div at bounding box center [840, 344] width 1147 height 500
